Goal: Information Seeking & Learning: Learn about a topic

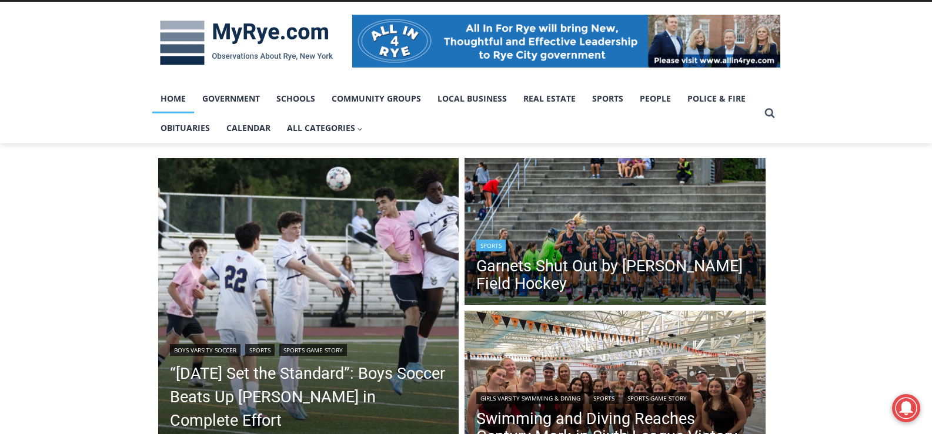
scroll to position [176, 0]
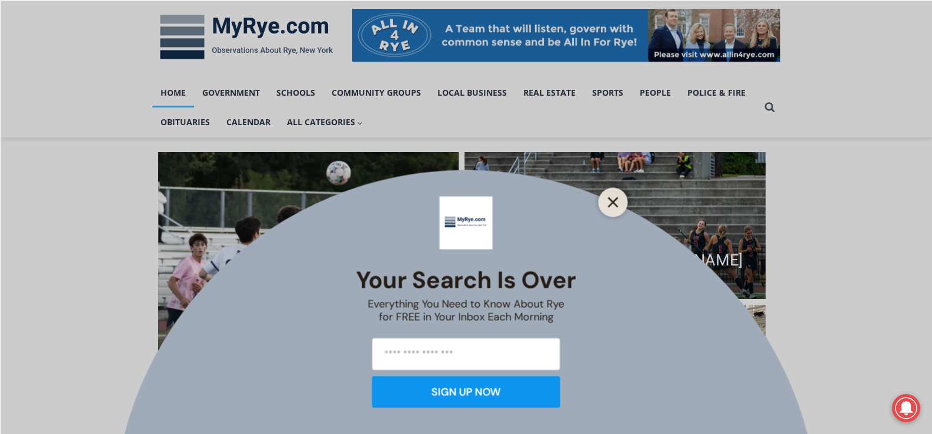
click at [616, 203] on icon "Close" at bounding box center [613, 202] width 11 height 11
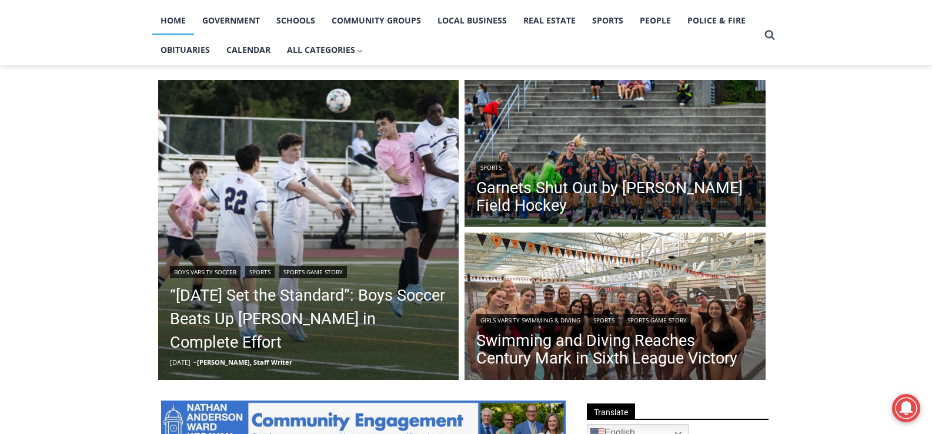
scroll to position [269, 0]
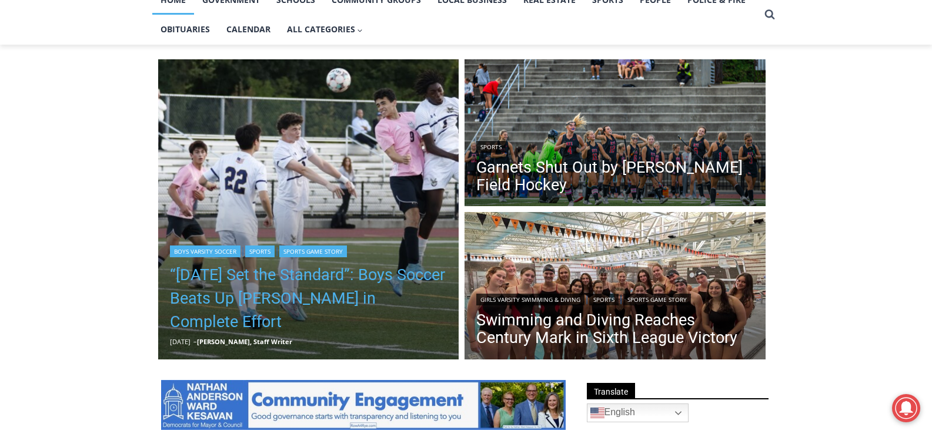
click at [280, 305] on link "“[DATE] Set the Standard”: Boys Soccer Beats Up [PERSON_NAME] in Complete Effort" at bounding box center [309, 298] width 278 height 71
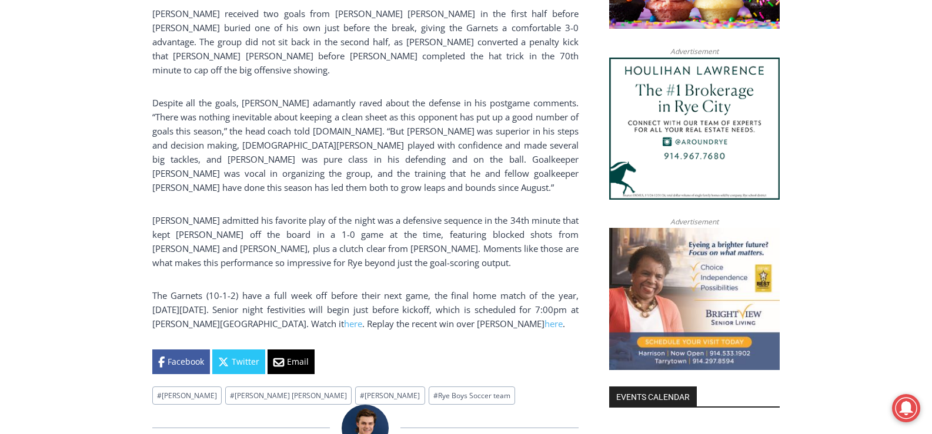
scroll to position [1082, 0]
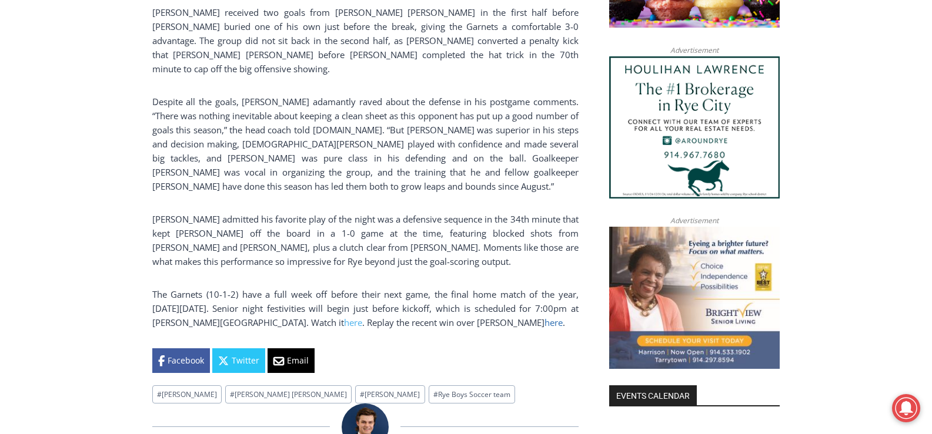
click at [544, 317] on link "here" at bounding box center [553, 323] width 18 height 12
